Goal: Book appointment/travel/reservation

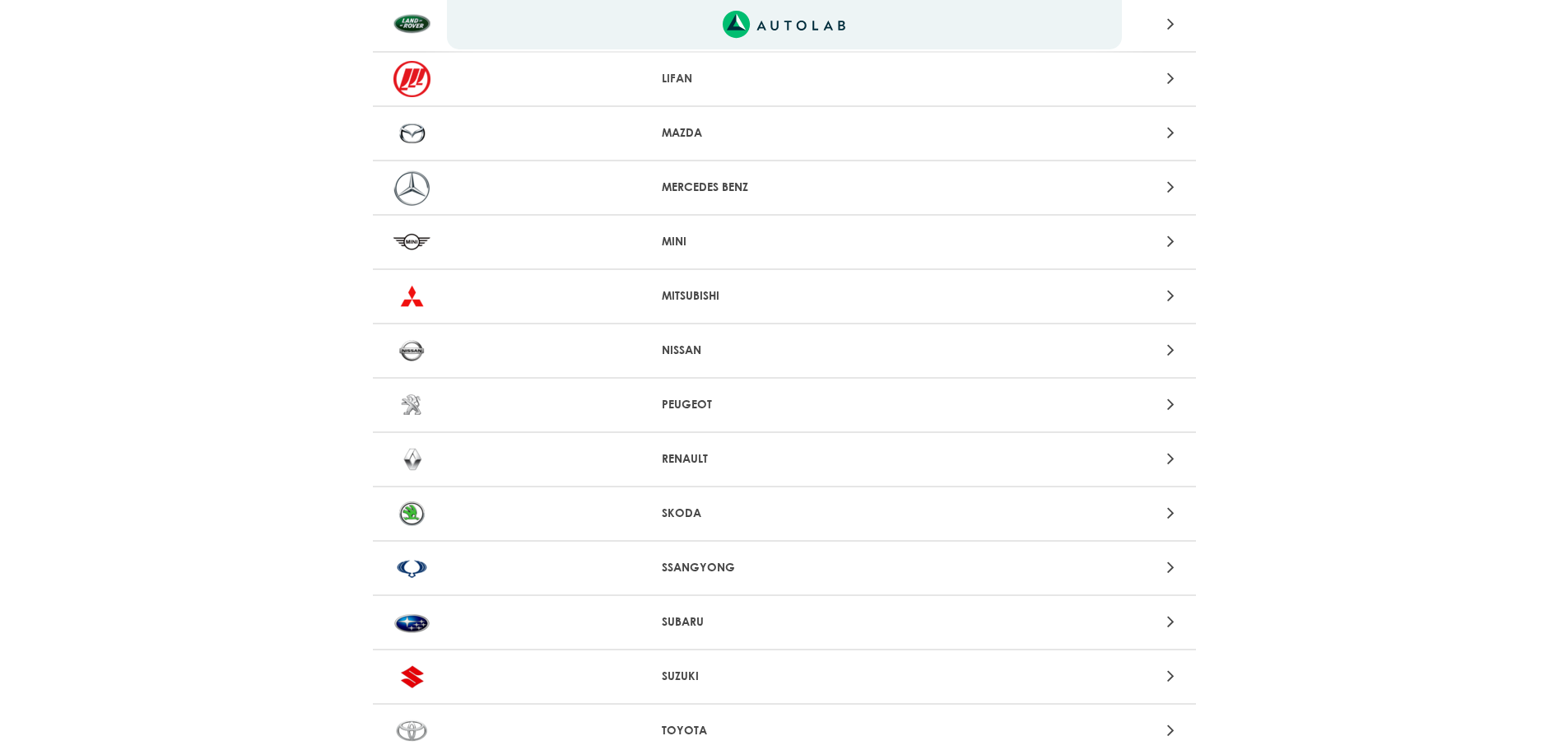
scroll to position [1316, 0]
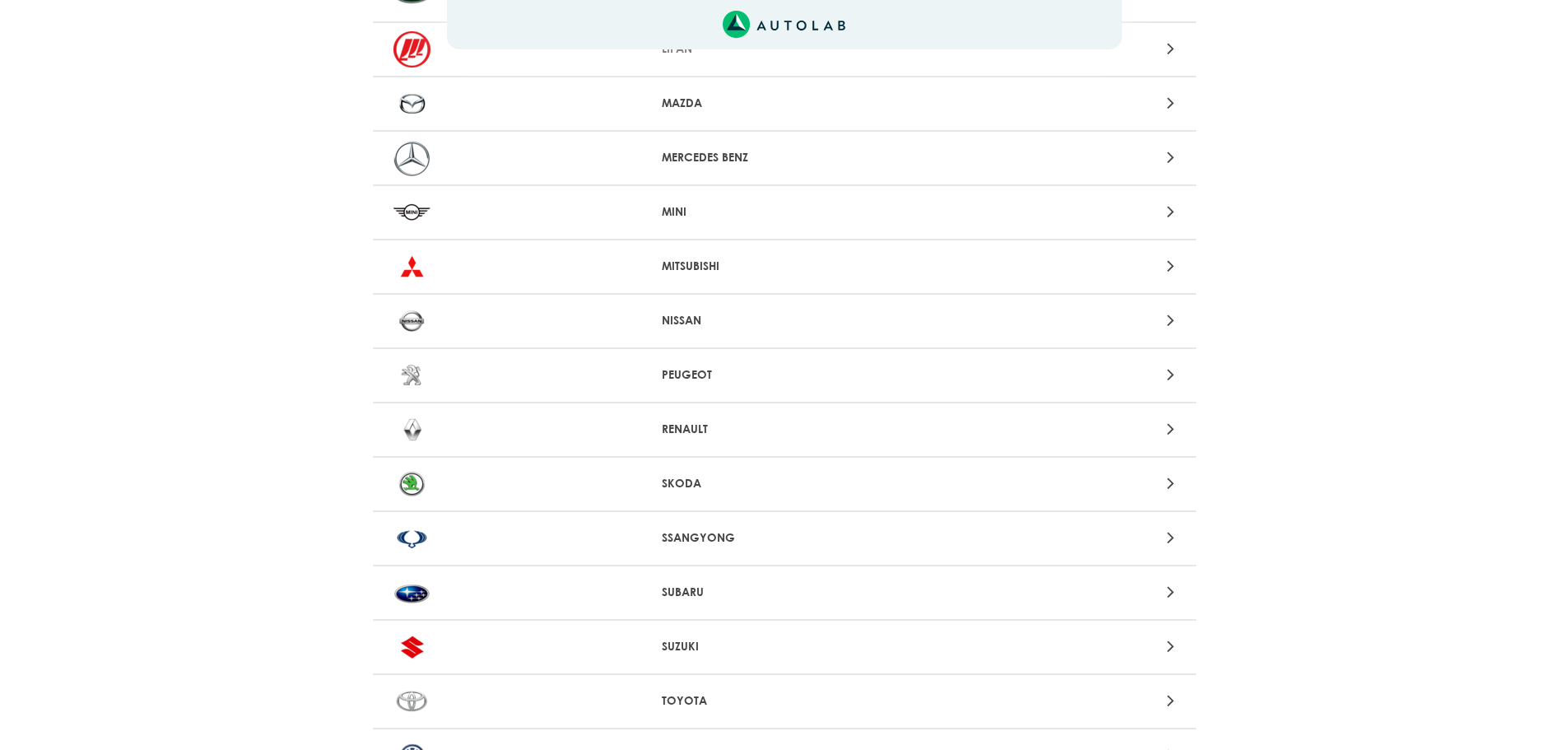
click at [419, 652] on img at bounding box center [412, 646] width 37 height 36
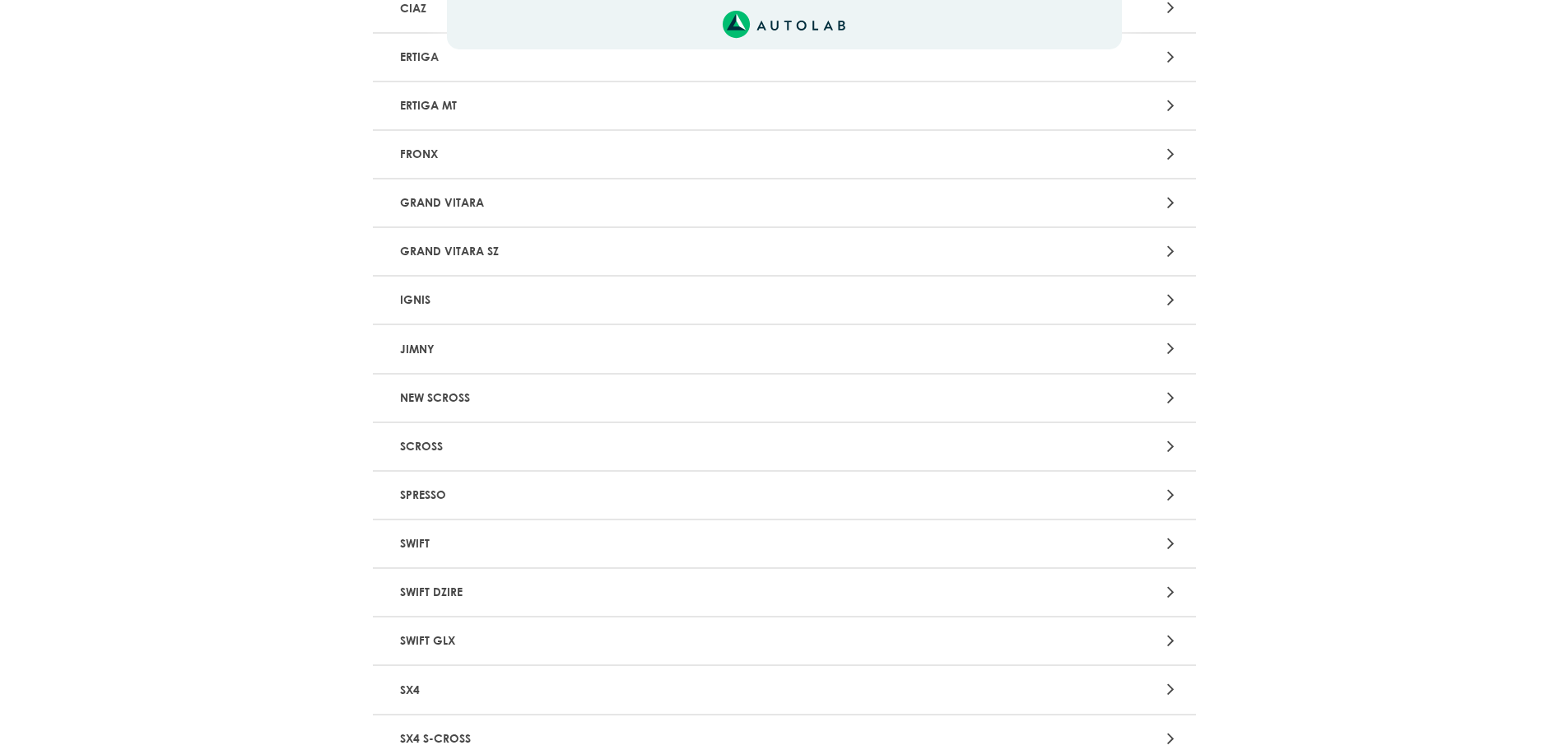
scroll to position [576, 0]
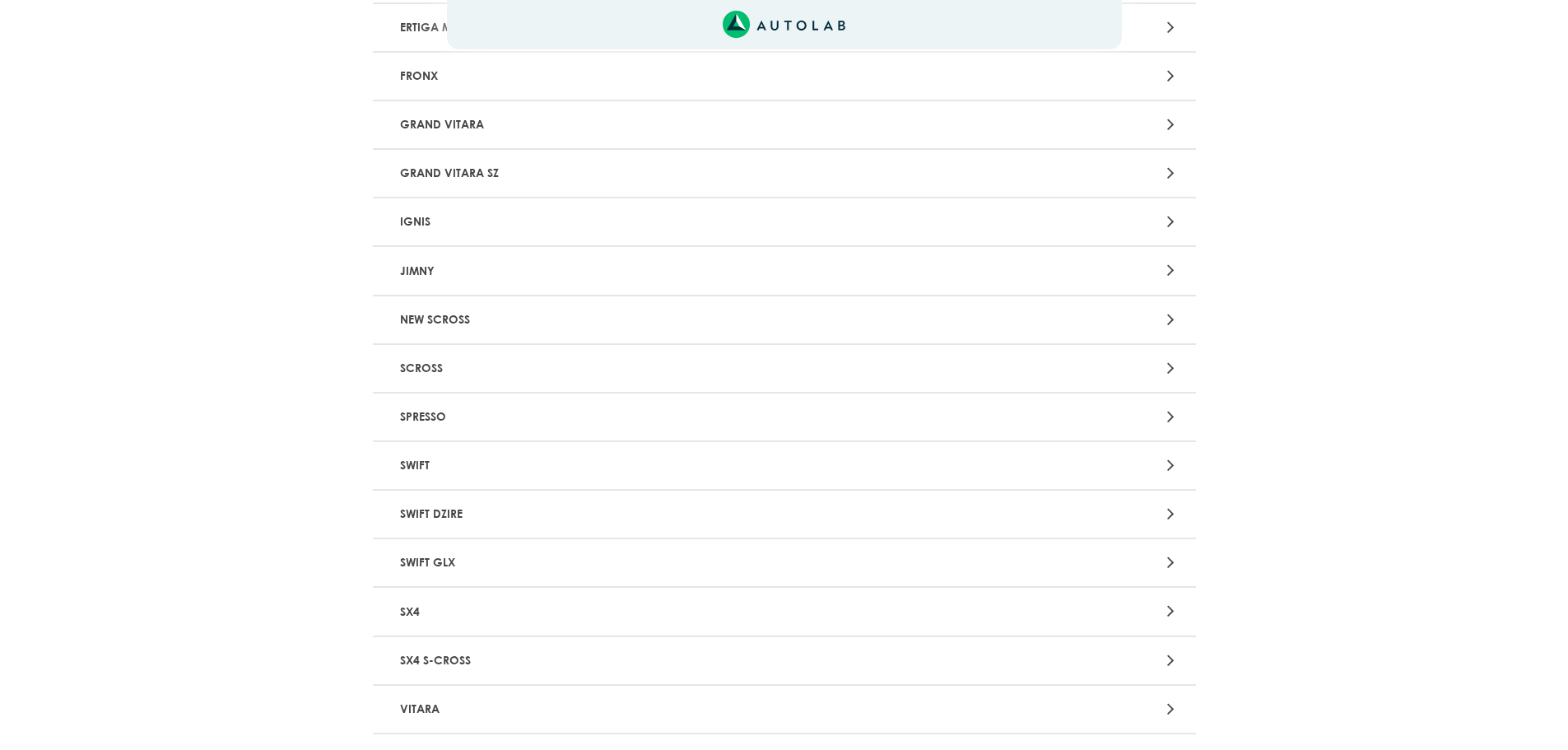
click at [416, 466] on p "SWIFT" at bounding box center [649, 465] width 513 height 31
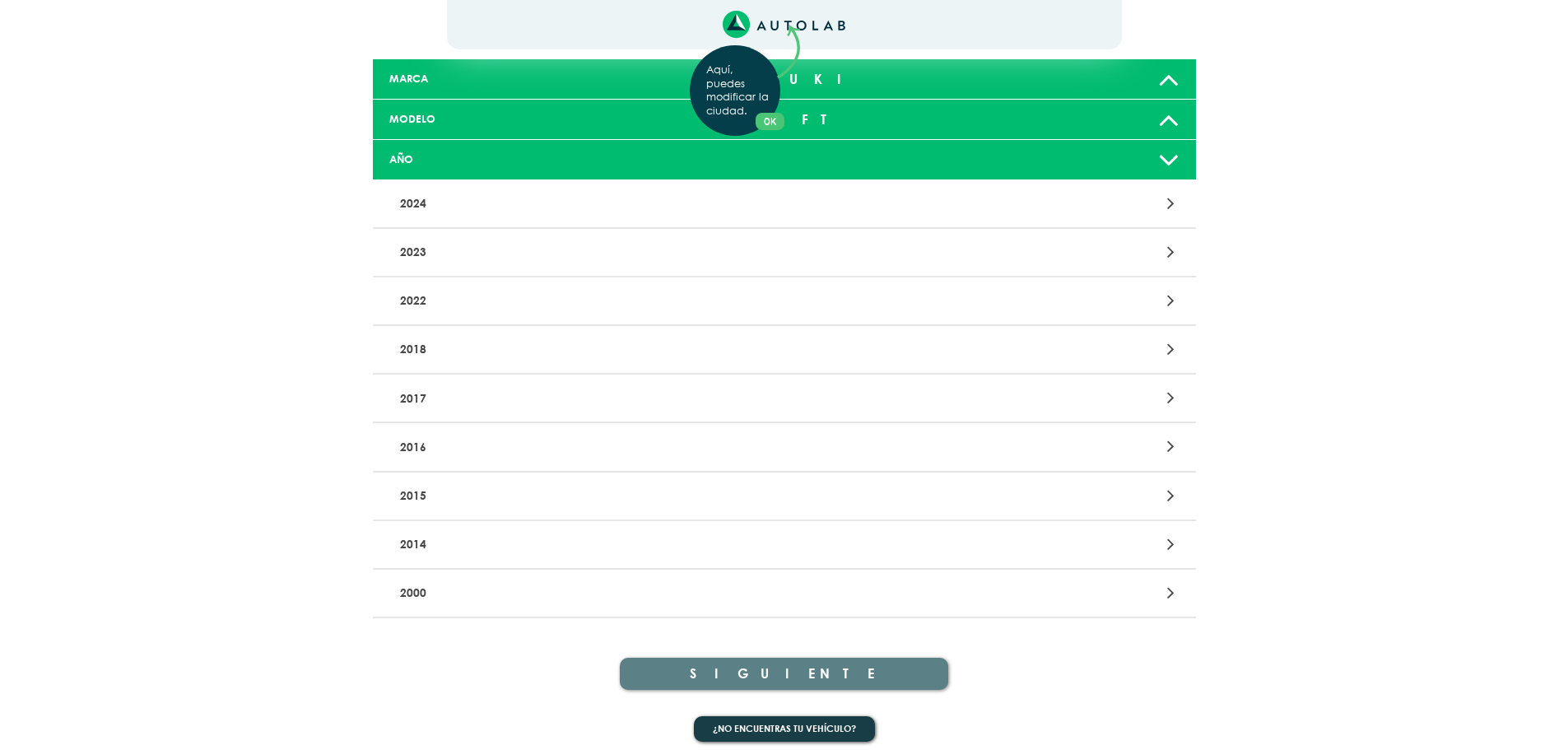
scroll to position [111, 0]
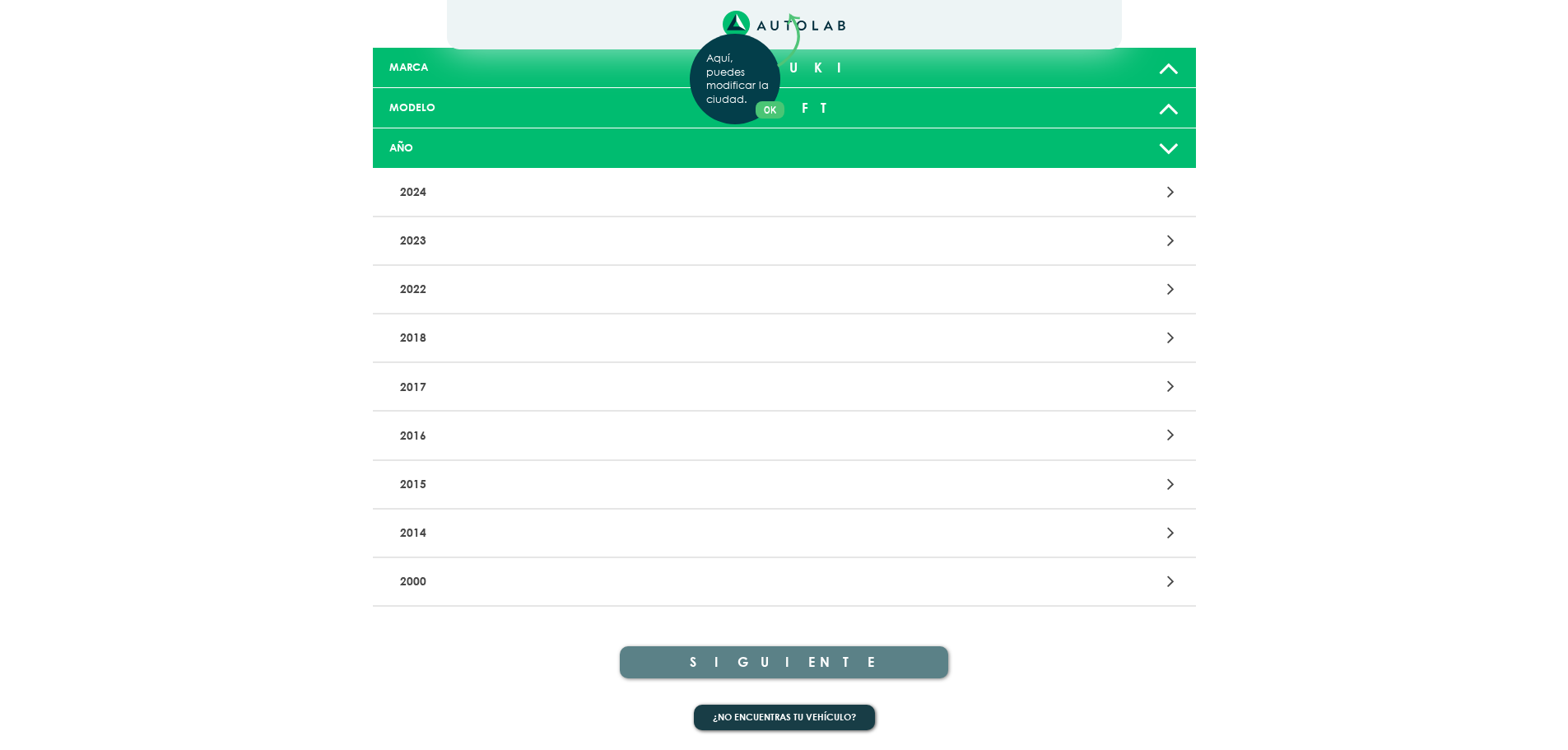
click at [413, 433] on div "Aquí, puedes modificar la ciudad. OK .aex,.bex{fill:none!important;stroke:#50c4…" at bounding box center [784, 264] width 1568 height 750
click at [412, 432] on p "2016" at bounding box center [649, 434] width 513 height 31
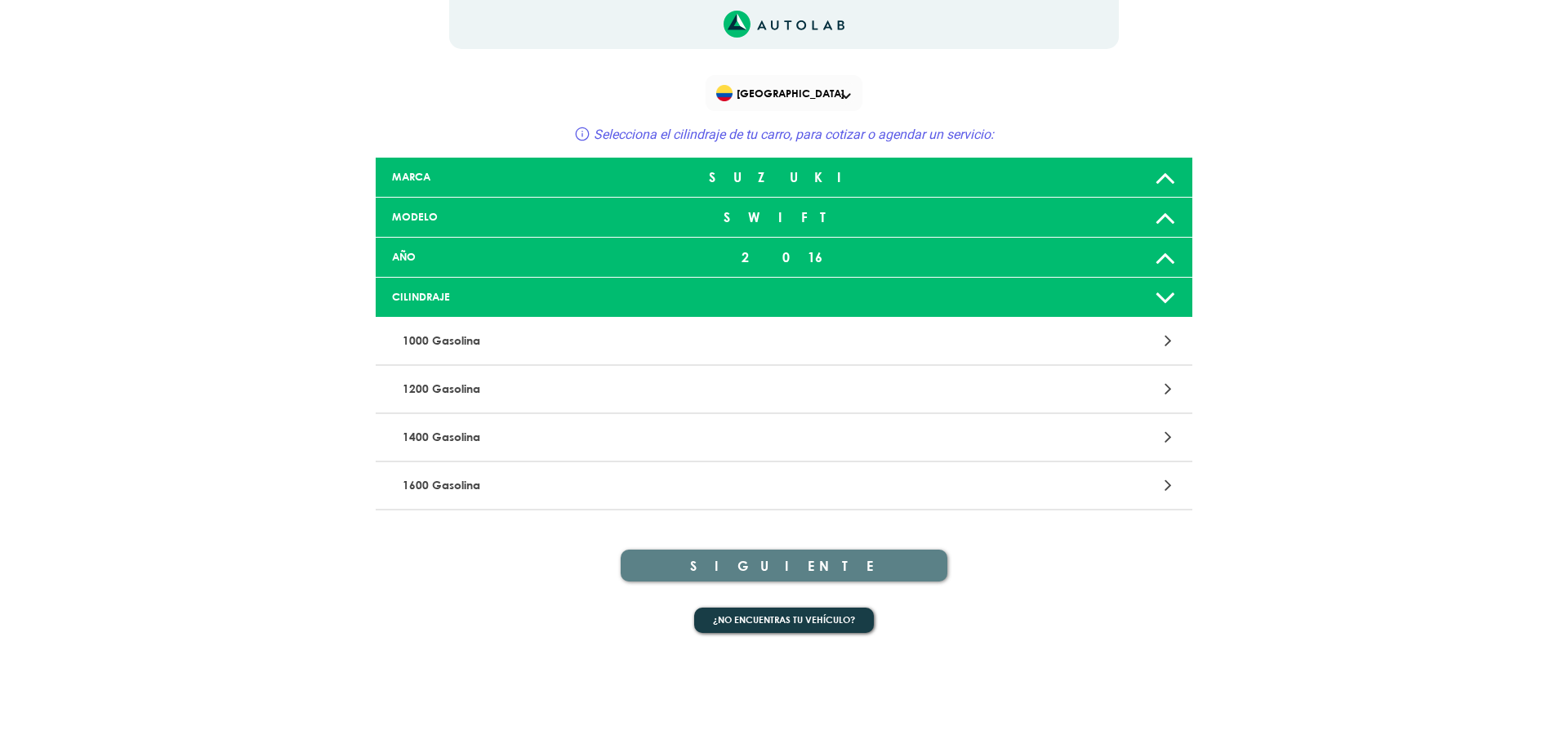
click at [452, 342] on p "1000 Gasolina" at bounding box center [650, 340] width 509 height 31
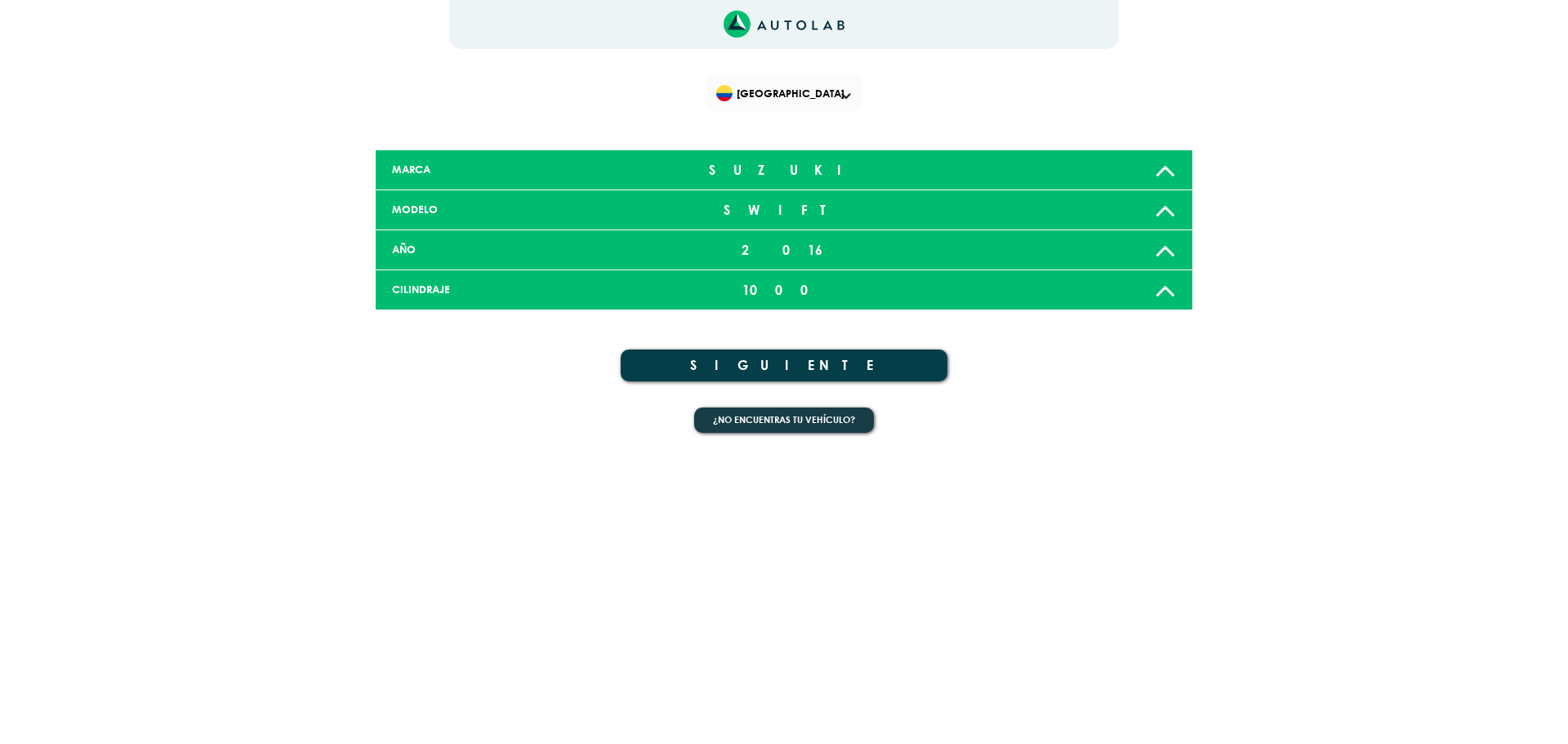
click at [813, 365] on button "SIGUIENTE" at bounding box center [784, 365] width 326 height 31
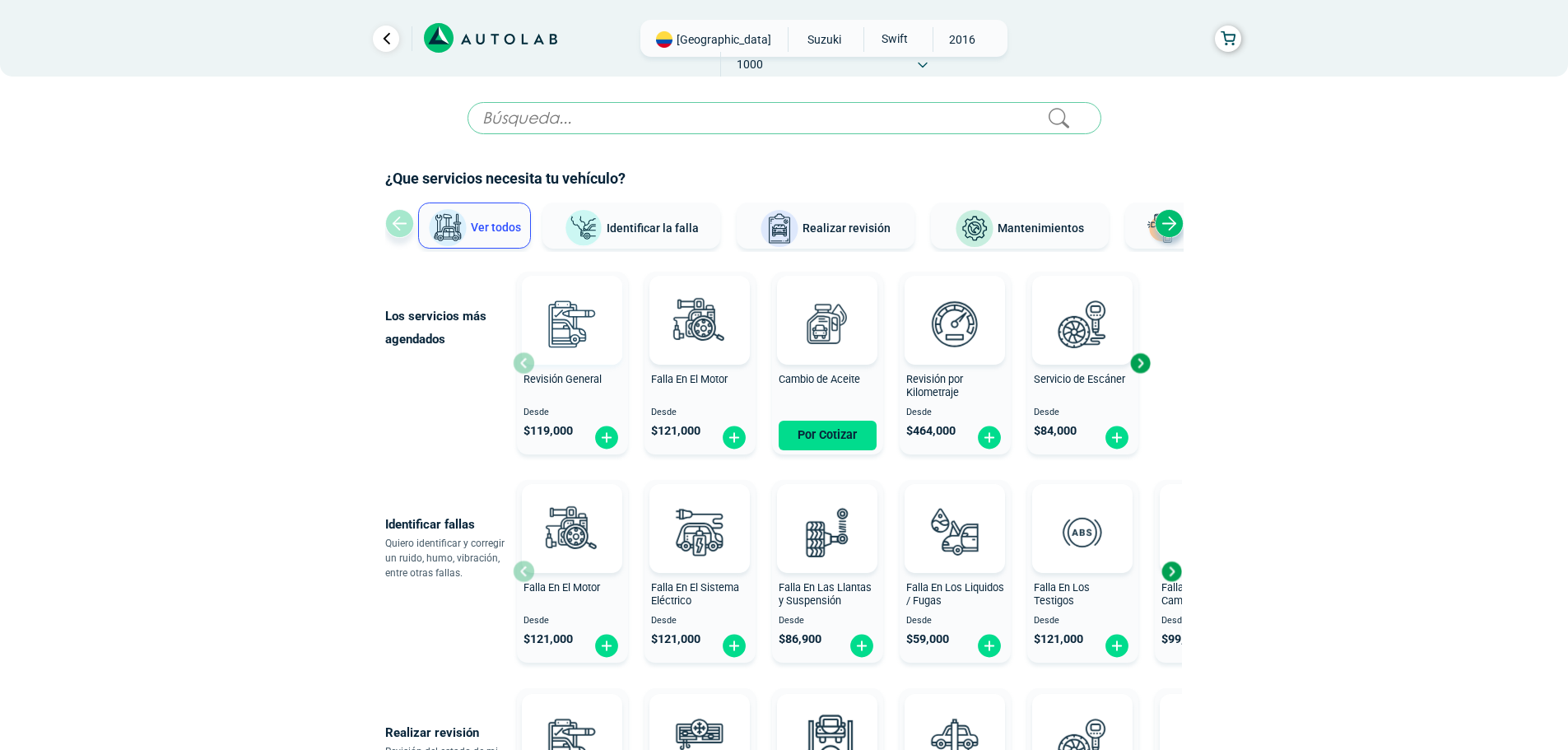
click at [555, 352] on img at bounding box center [572, 324] width 72 height 72
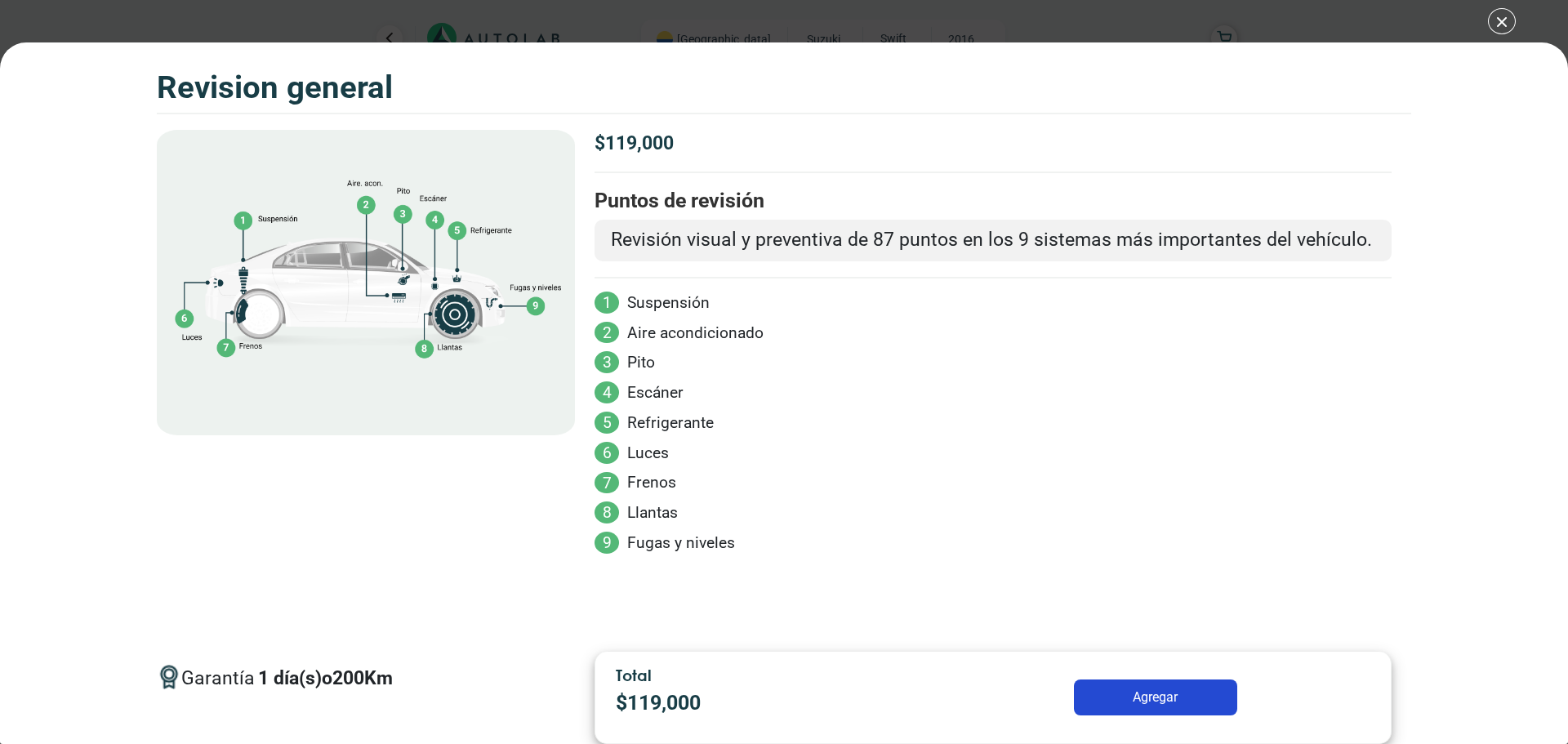
click at [1130, 693] on button "Agregar" at bounding box center [1155, 697] width 163 height 36
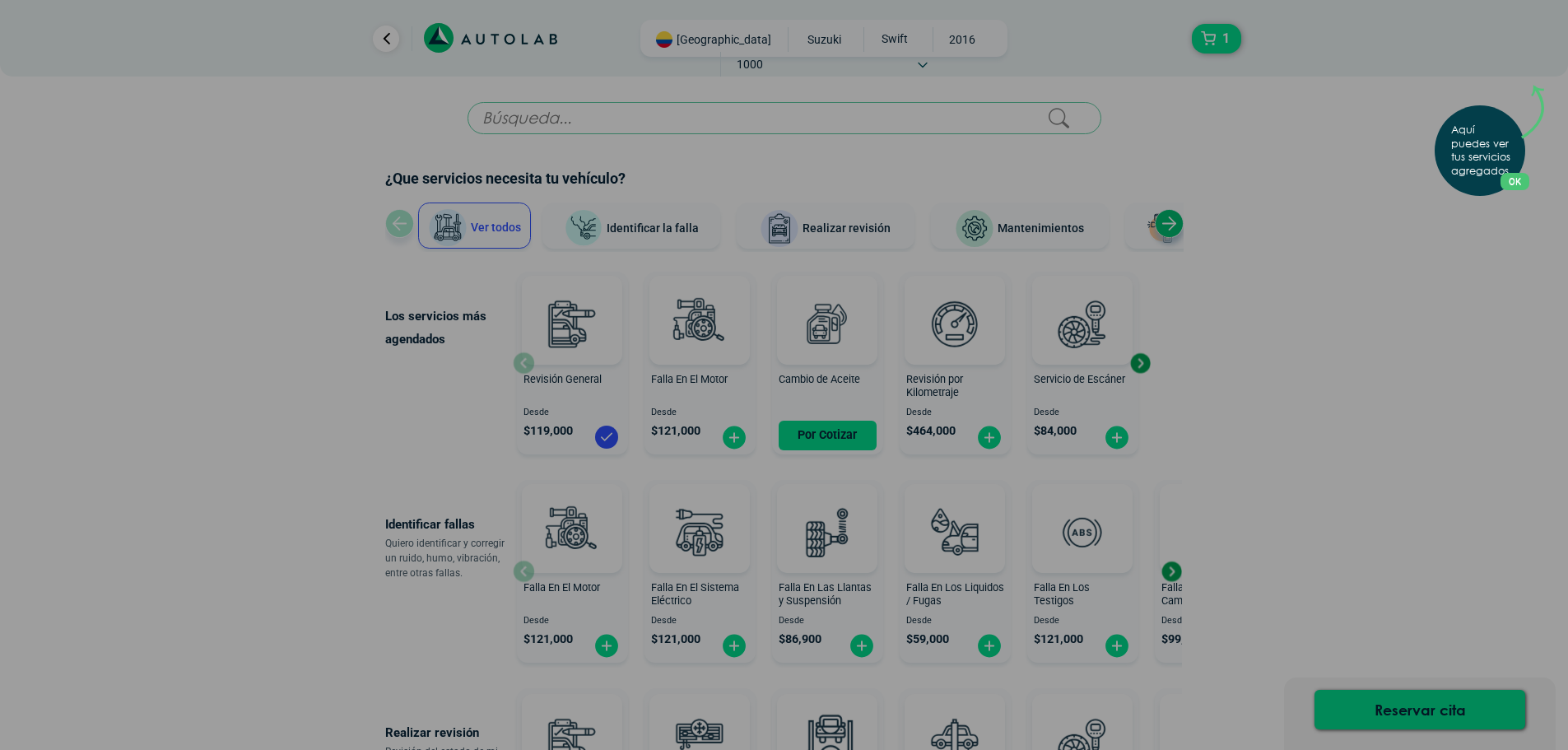
click at [1526, 184] on button "OK" at bounding box center [1514, 182] width 29 height 18
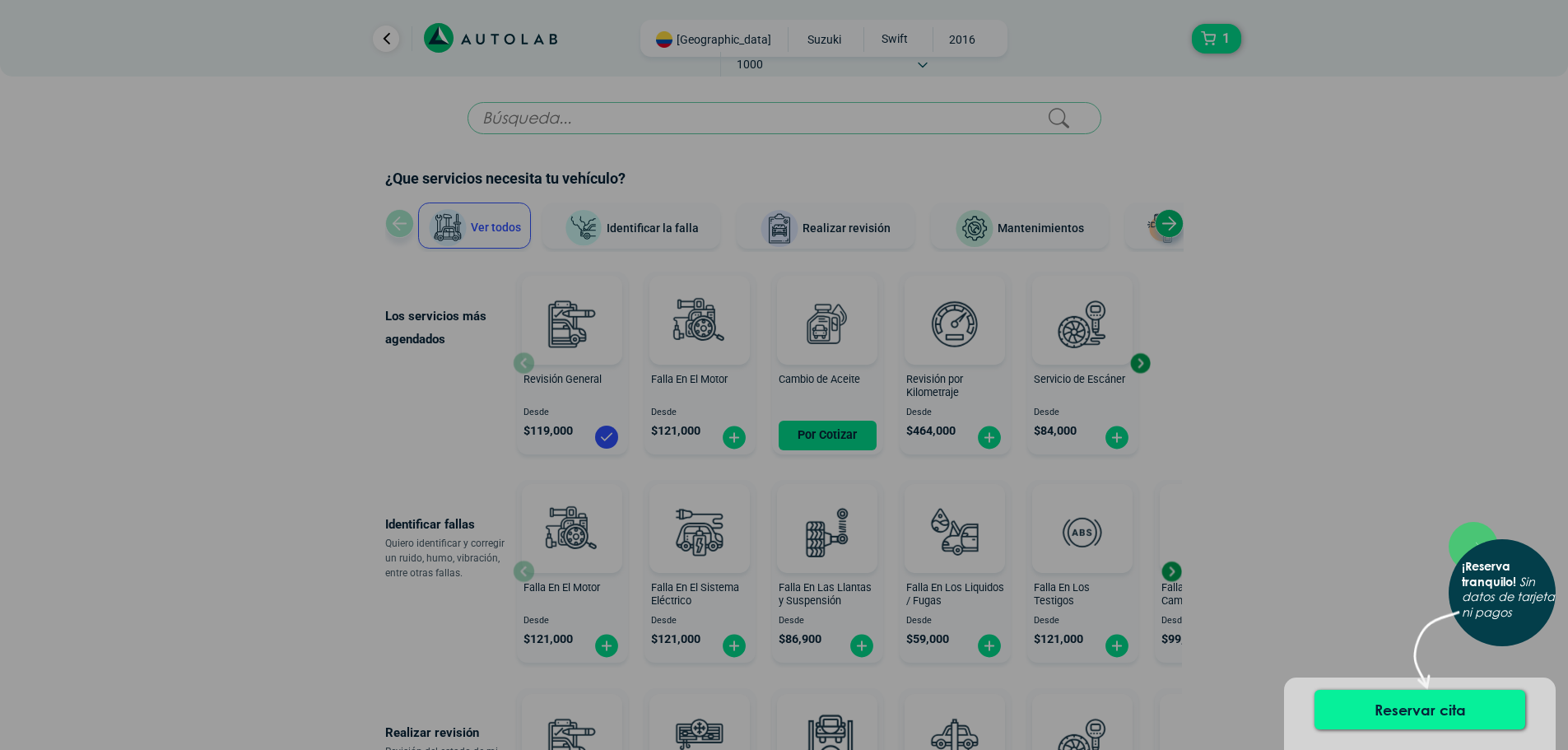
click at [1405, 711] on button "Reservar cita" at bounding box center [1420, 709] width 211 height 40
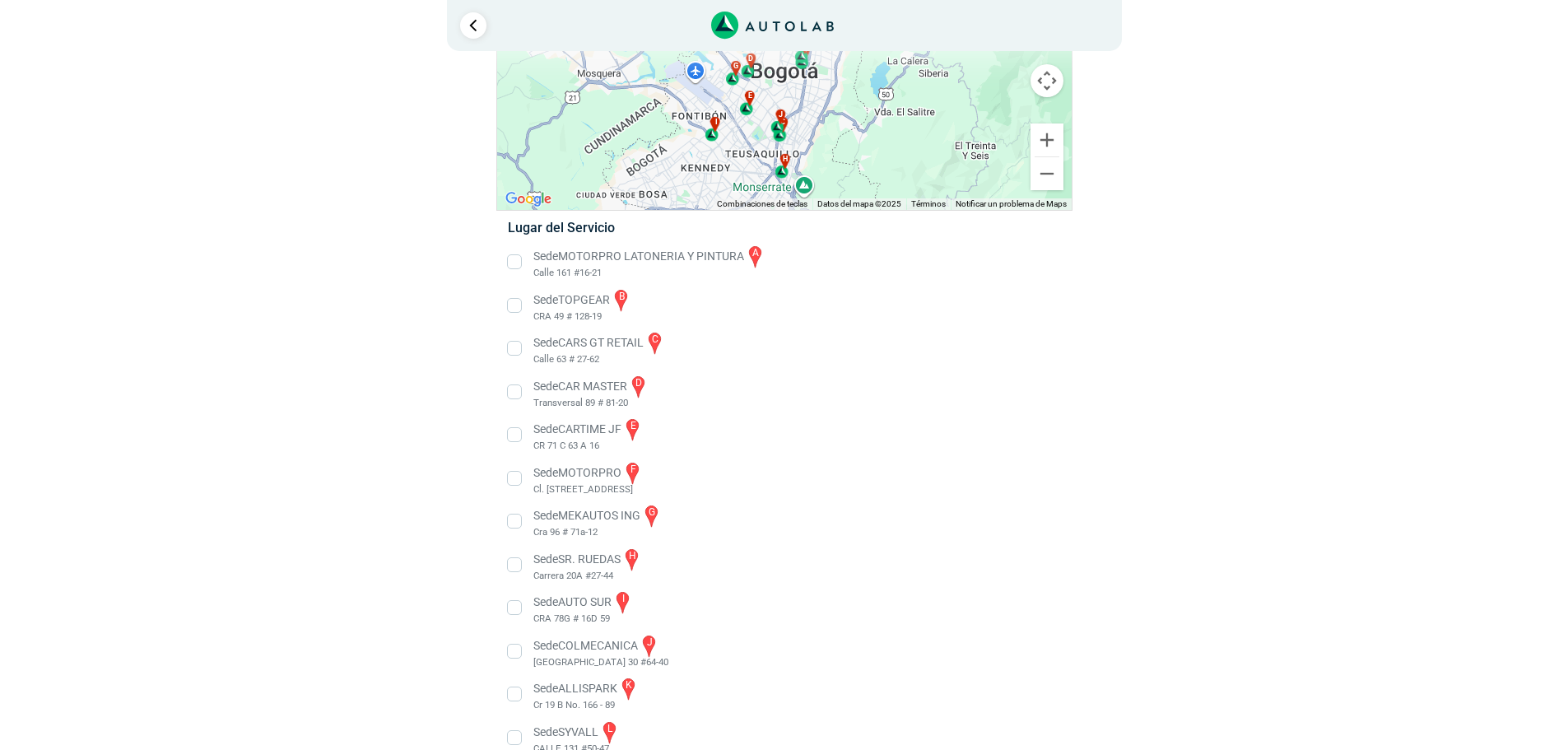
scroll to position [153, 0]
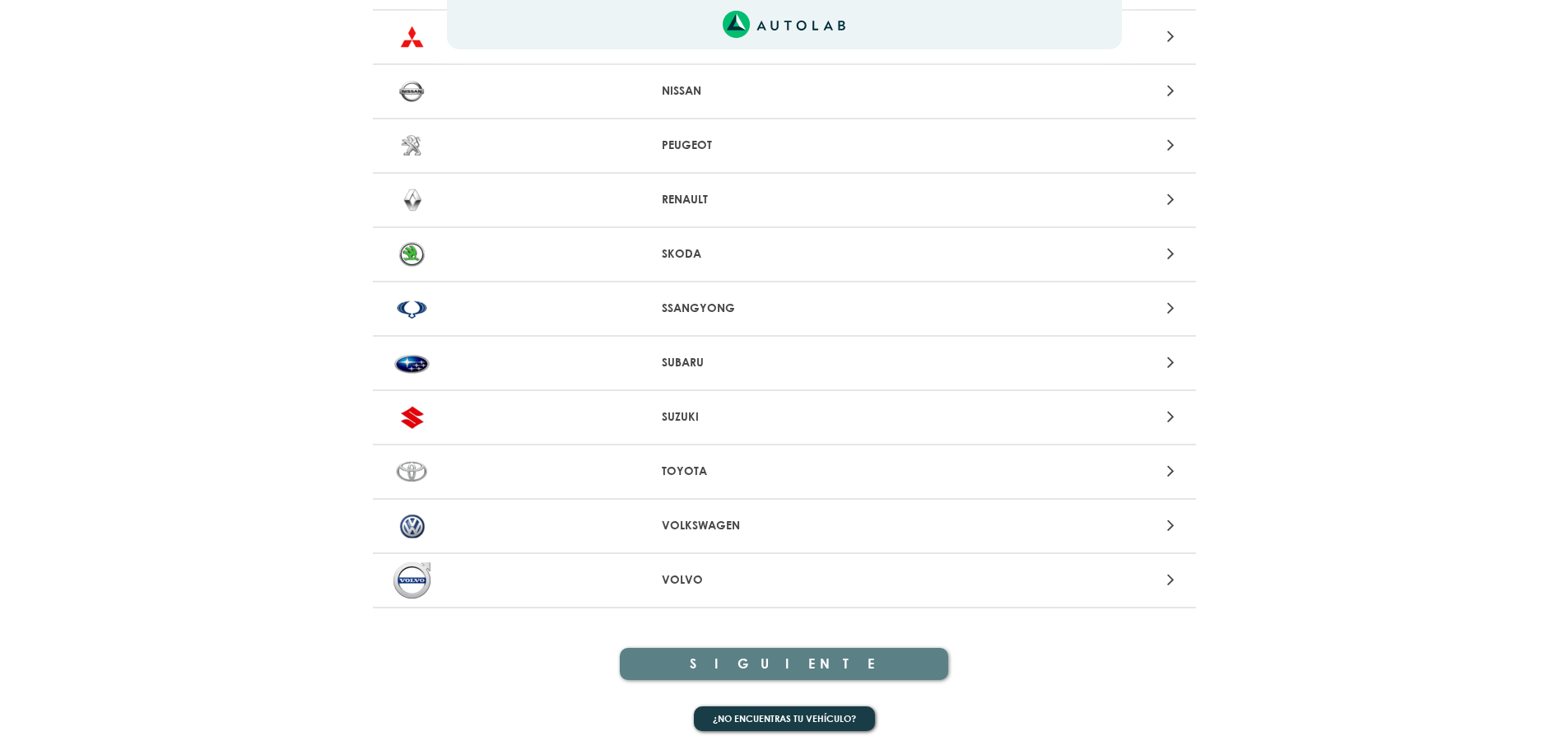
scroll to position [1547, 0]
click at [686, 411] on p "SUZUKI" at bounding box center [784, 416] width 244 height 18
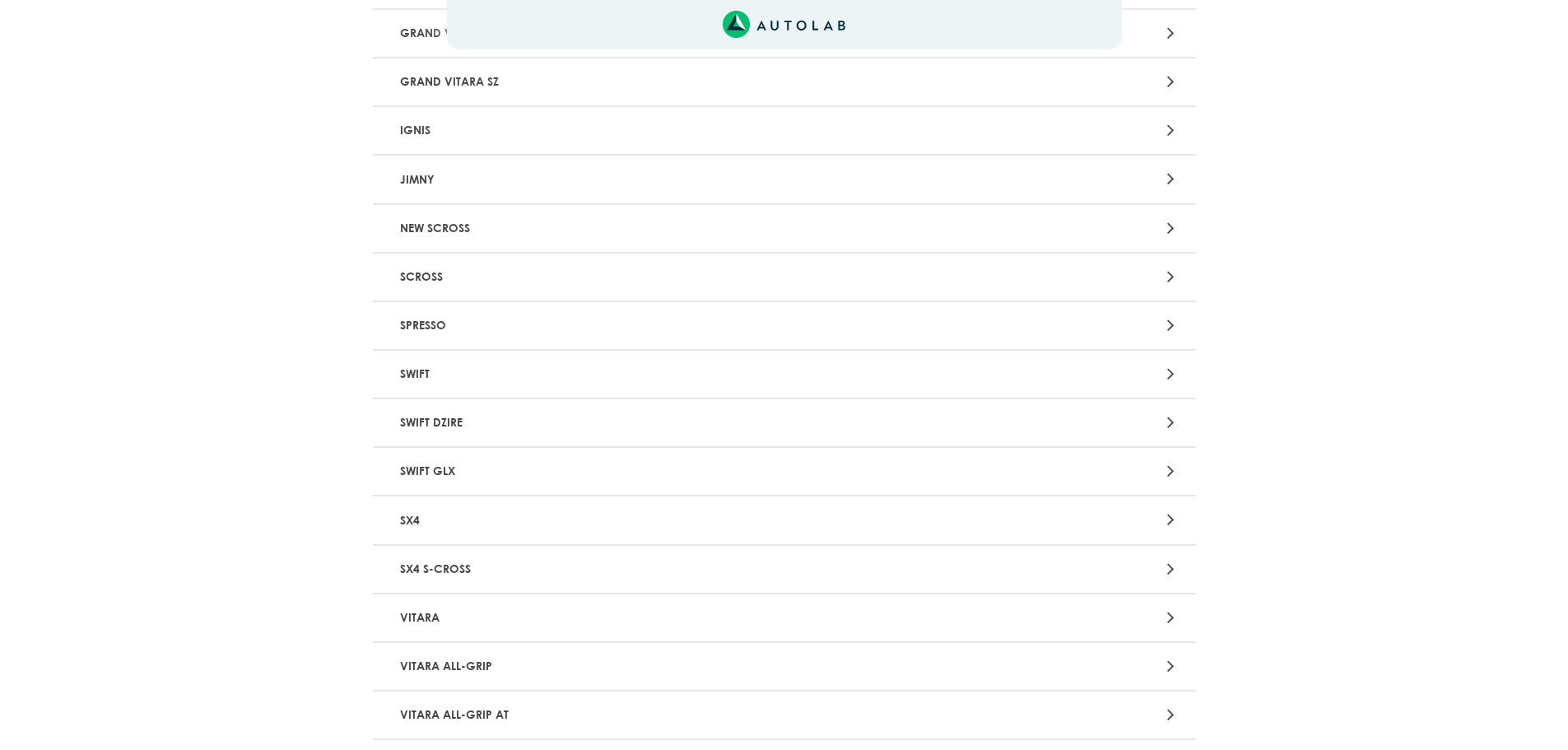
scroll to position [823, 0]
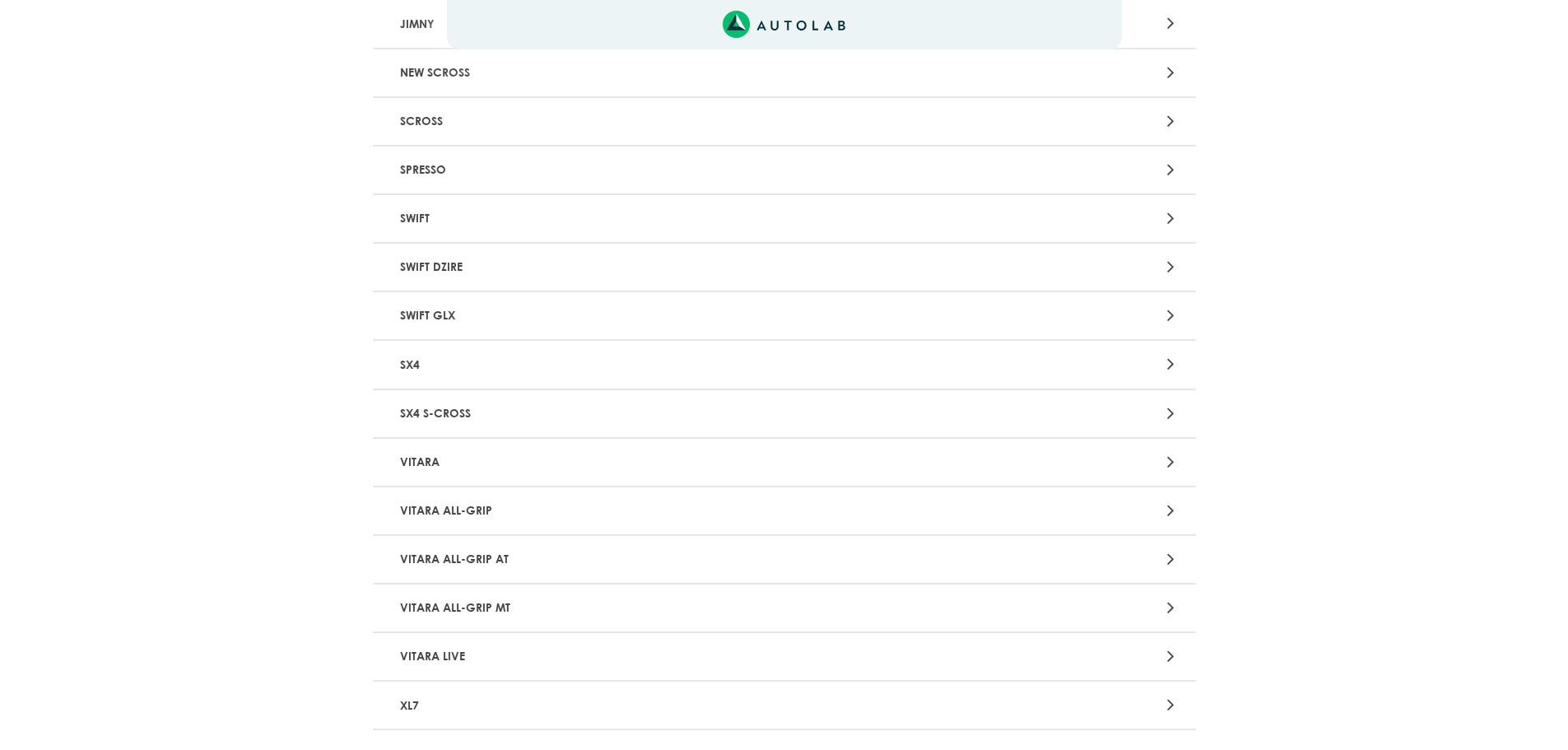
click at [417, 215] on p "SWIFT" at bounding box center [649, 218] width 513 height 31
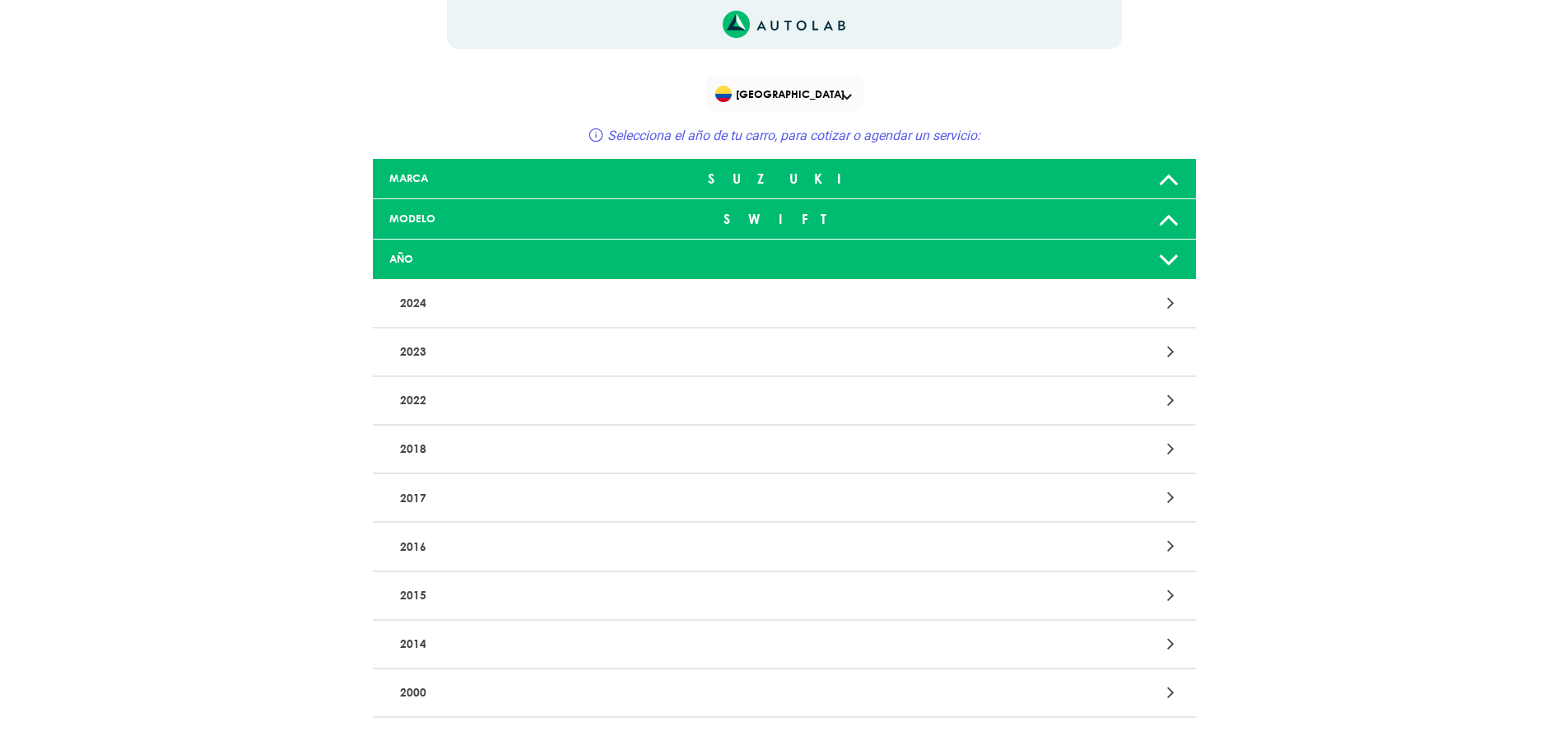
click at [421, 545] on p "2016" at bounding box center [649, 546] width 513 height 31
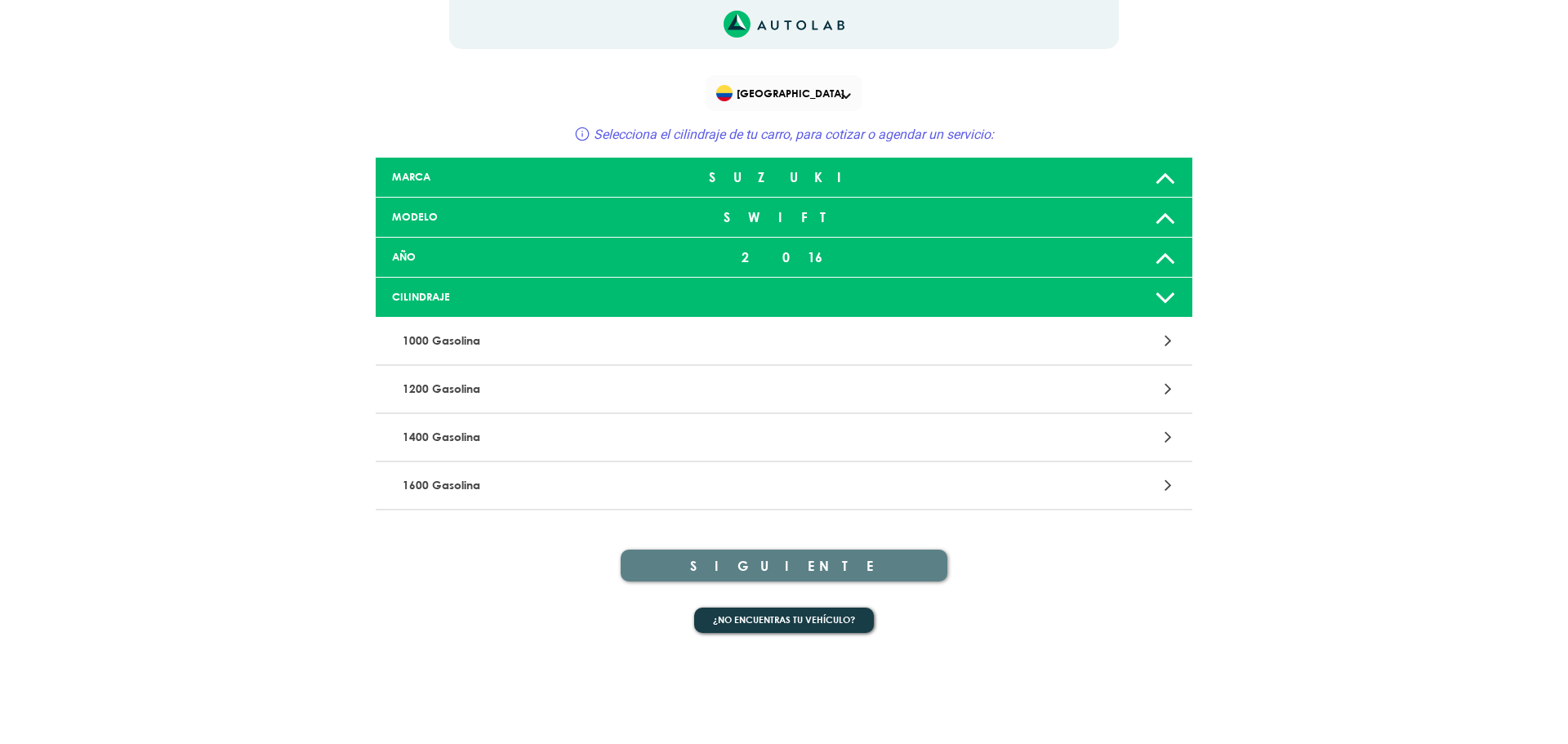
click at [469, 338] on p "1000 Gasolina" at bounding box center [650, 340] width 509 height 31
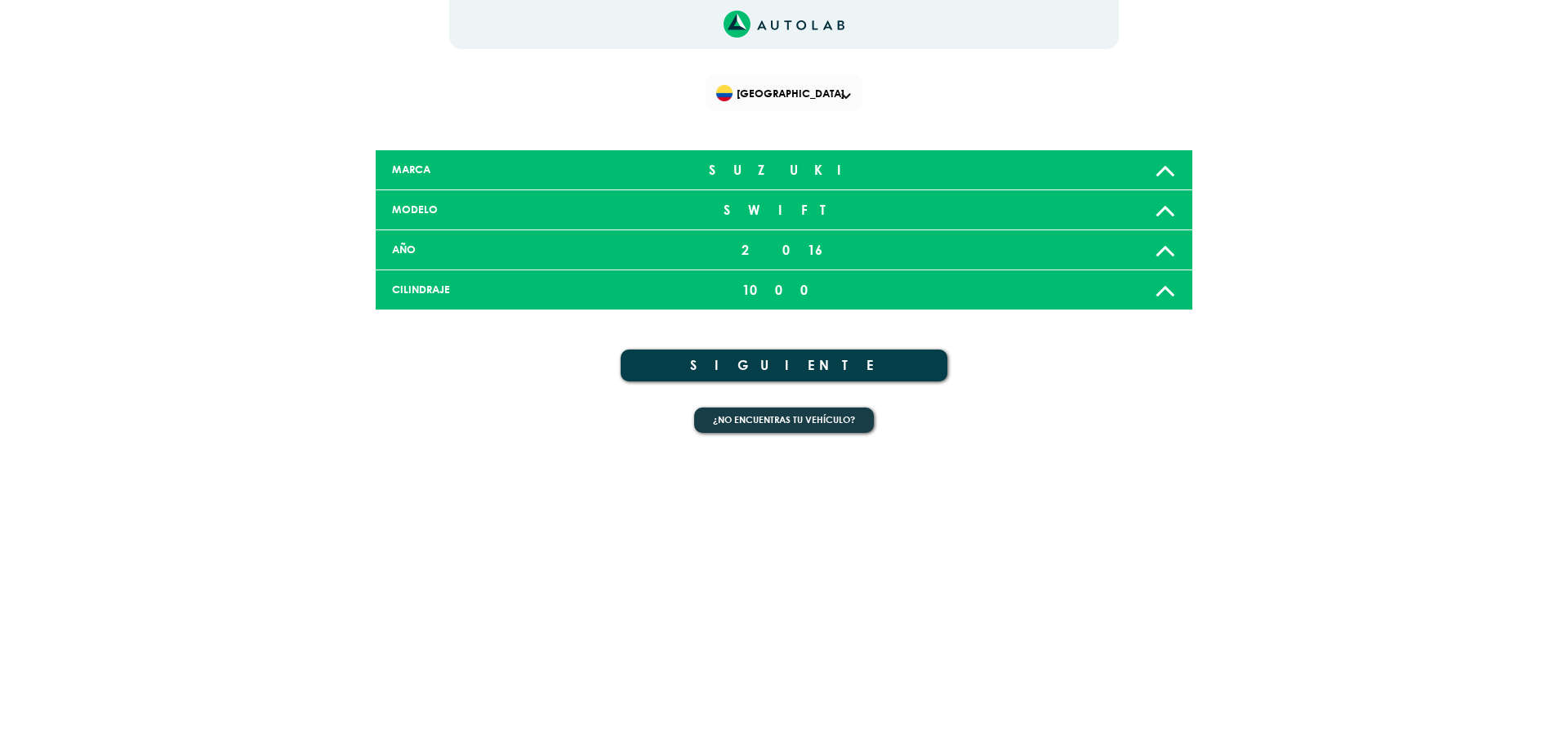
click at [784, 365] on button "SIGUIENTE" at bounding box center [784, 365] width 326 height 31
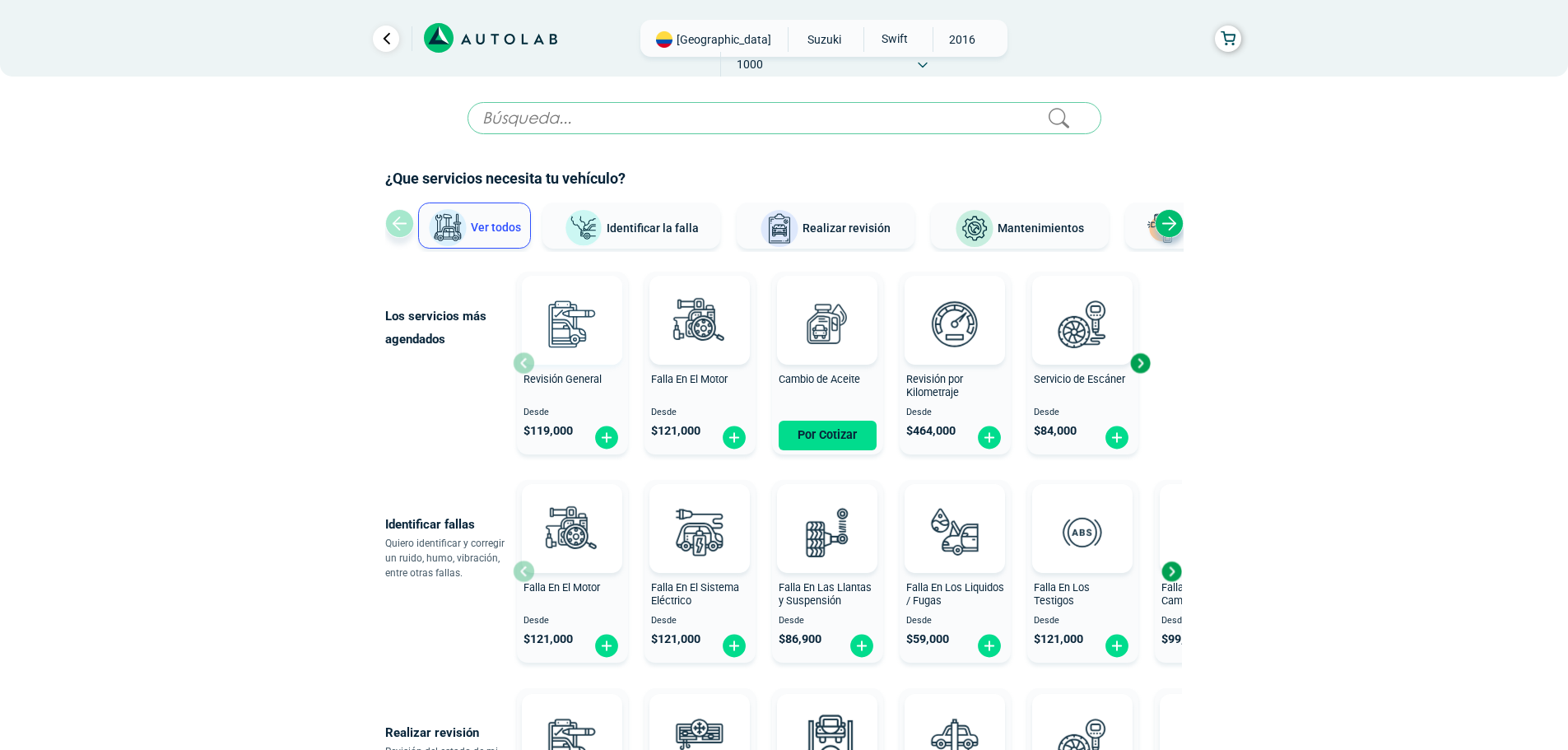
click at [570, 322] on img at bounding box center [572, 324] width 72 height 72
